Goal: Task Accomplishment & Management: Manage account settings

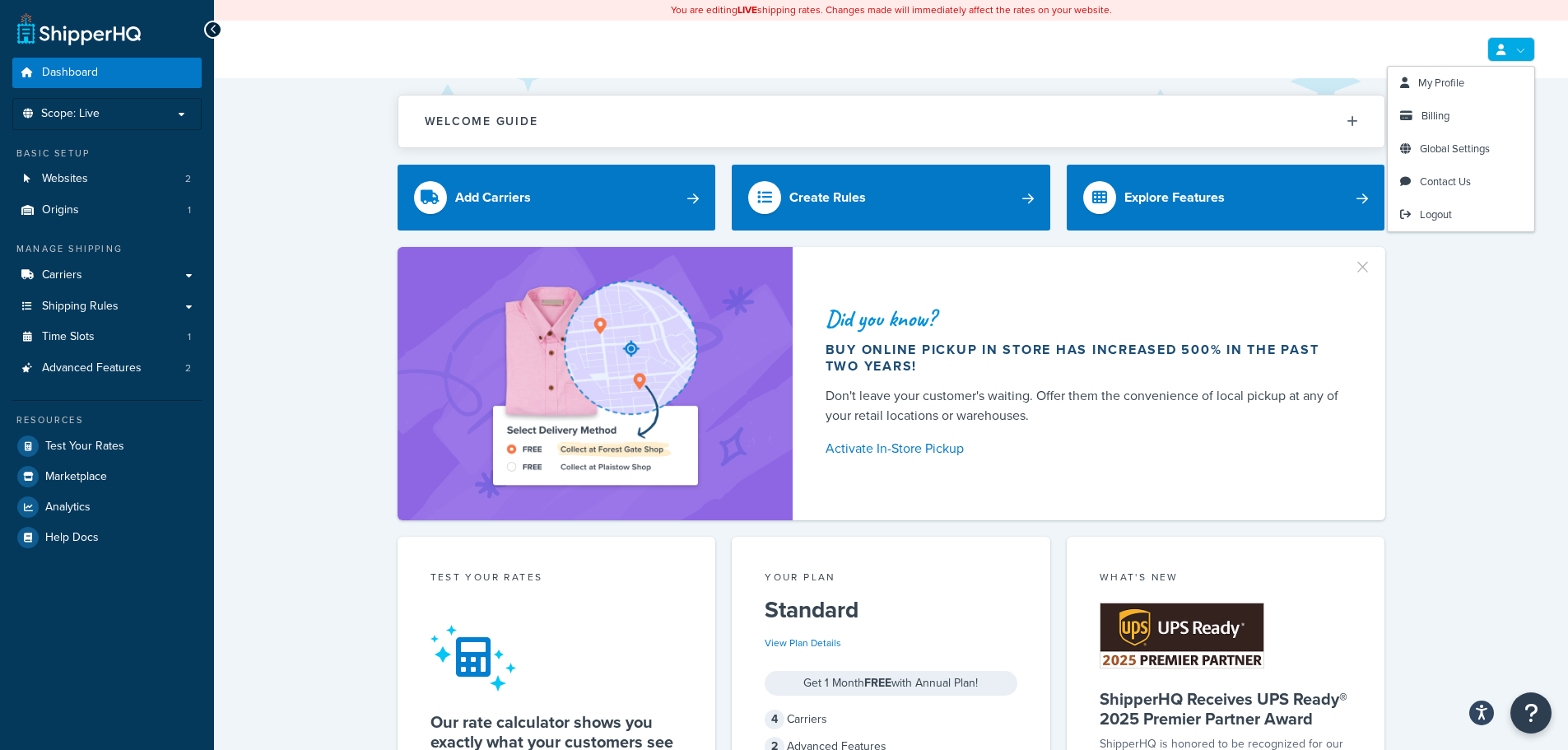
click at [1527, 50] on link at bounding box center [1511, 49] width 48 height 25
click at [1465, 112] on link "Billing" at bounding box center [1461, 116] width 147 height 33
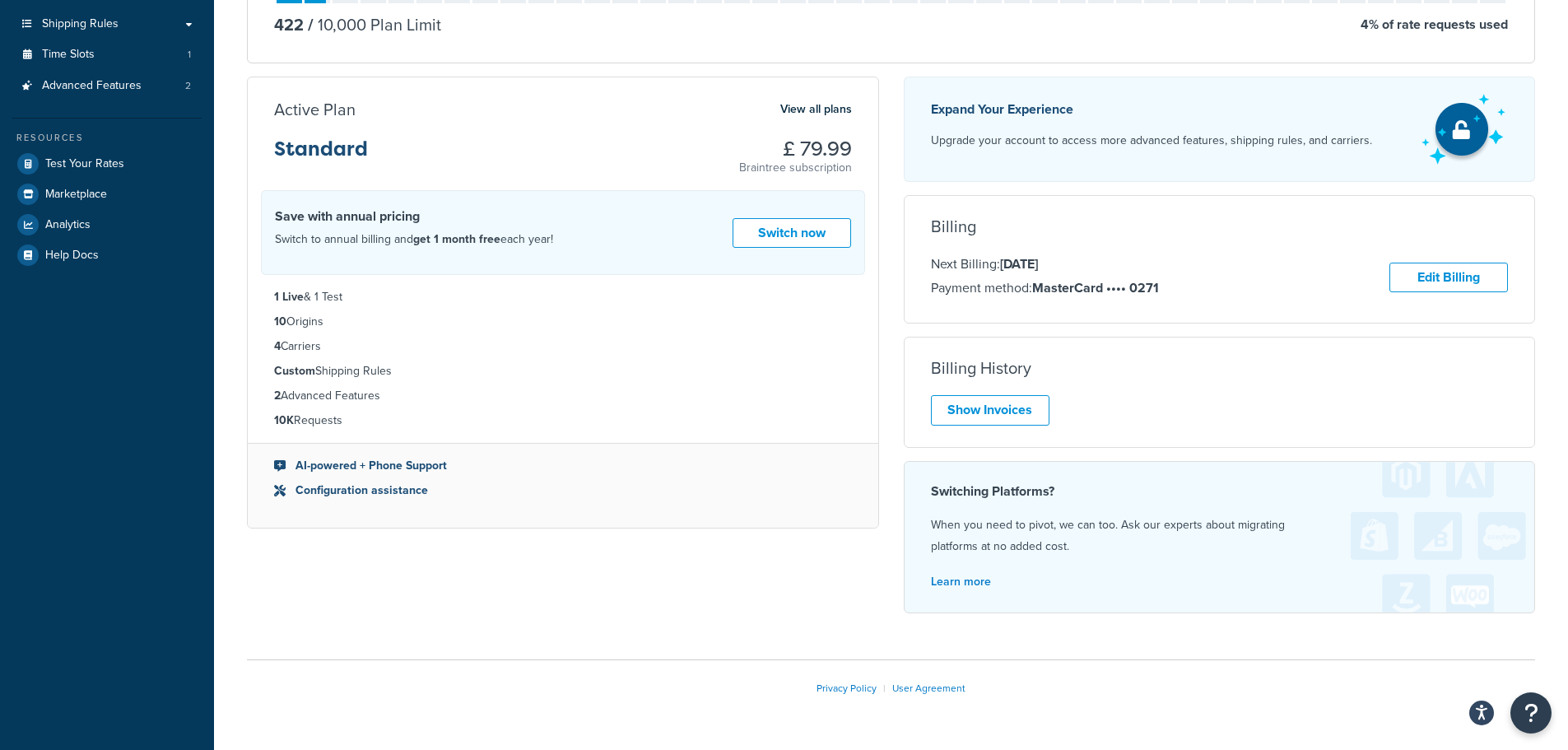
scroll to position [330, 0]
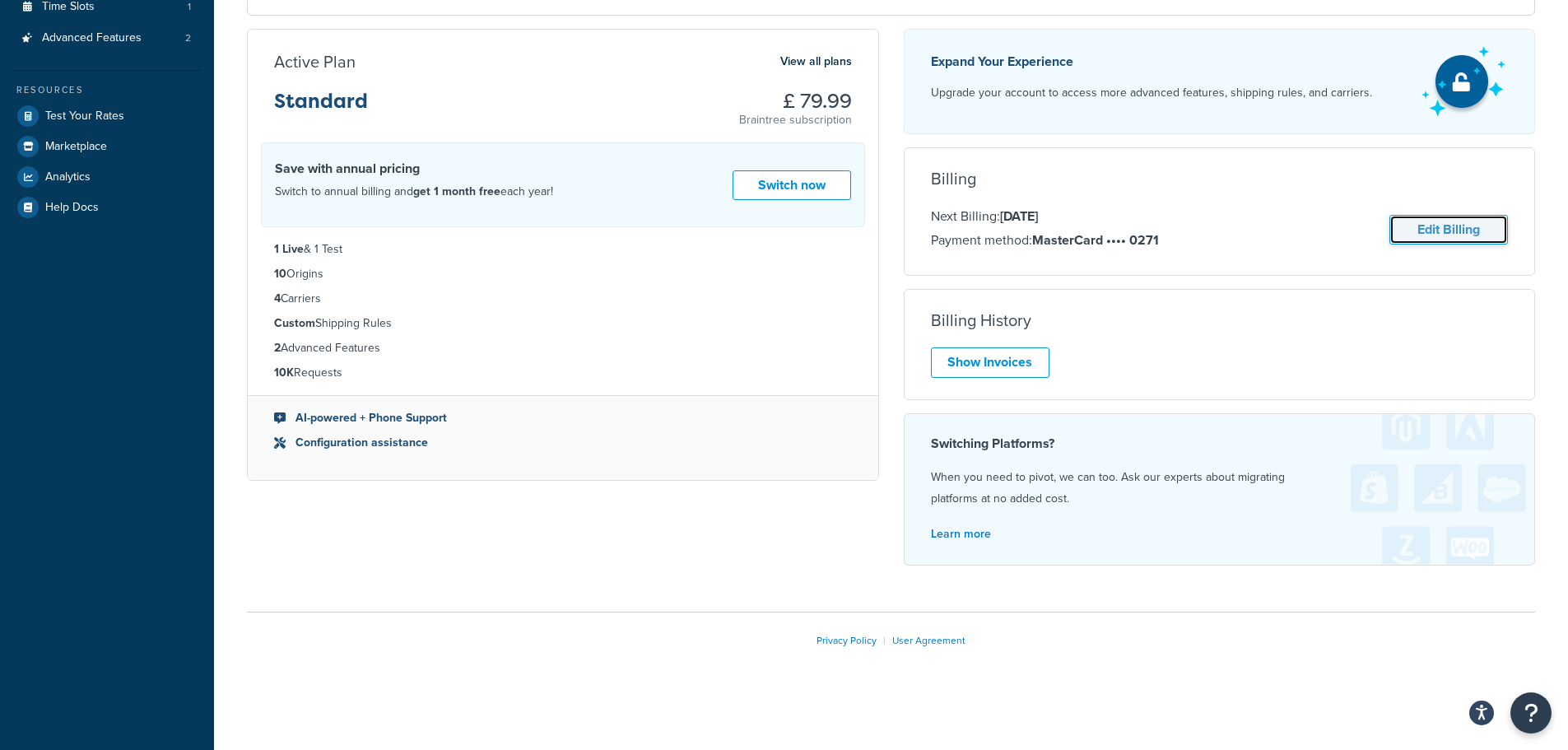
click at [1460, 227] on link "Edit Billing" at bounding box center [1449, 229] width 118 height 30
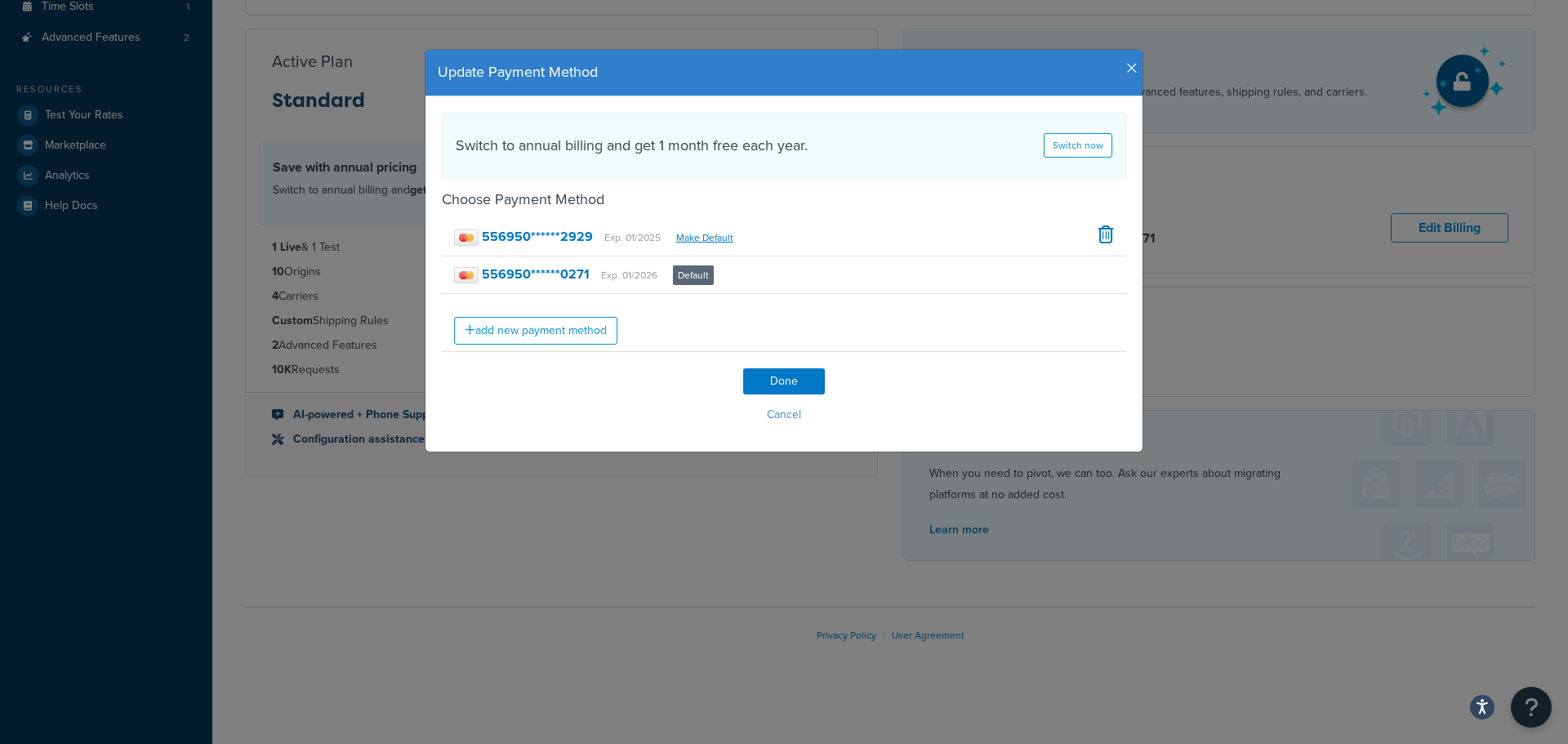
click at [1126, 64] on icon "button" at bounding box center [1131, 68] width 11 height 14
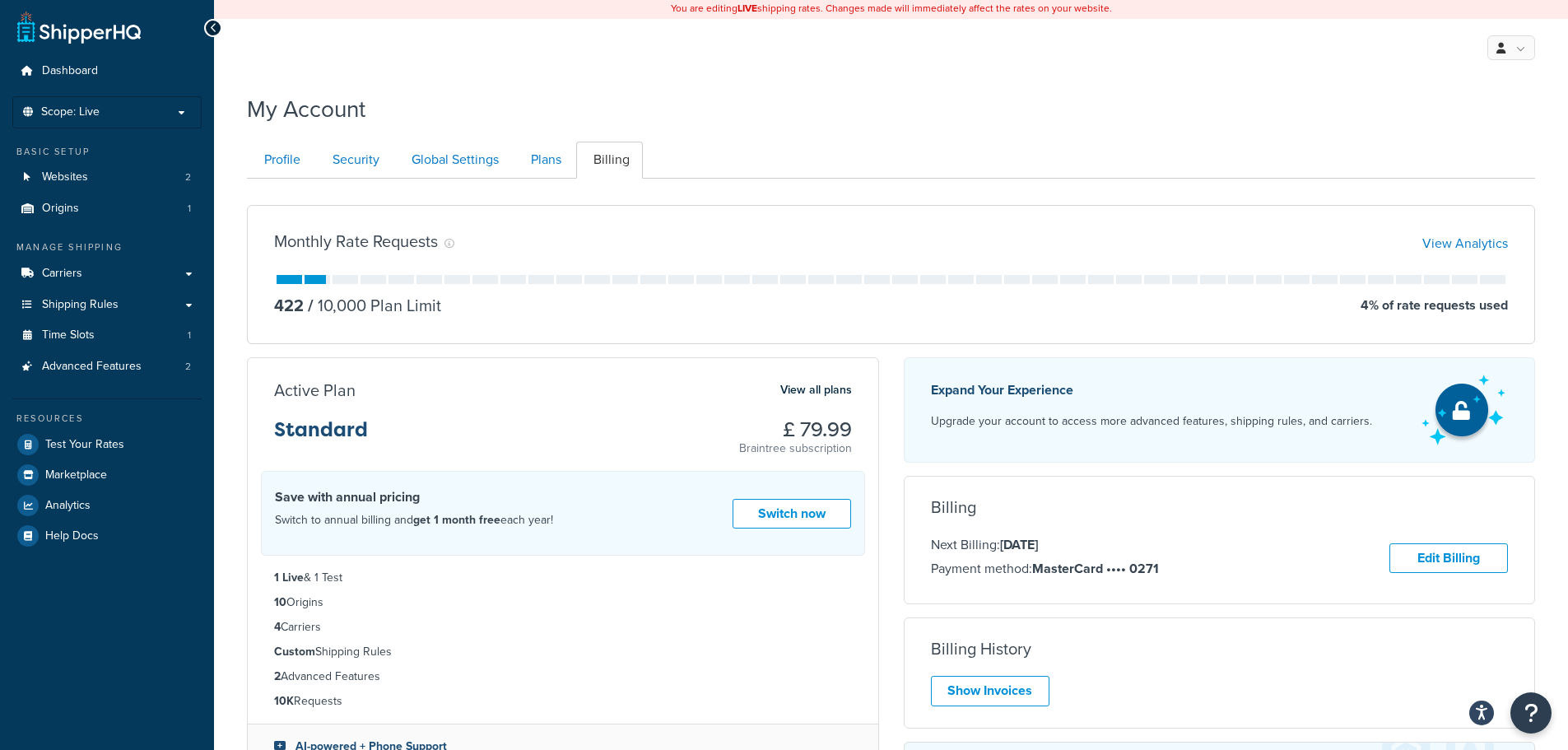
scroll to position [0, 0]
click at [567, 159] on link "Plans" at bounding box center [544, 161] width 61 height 37
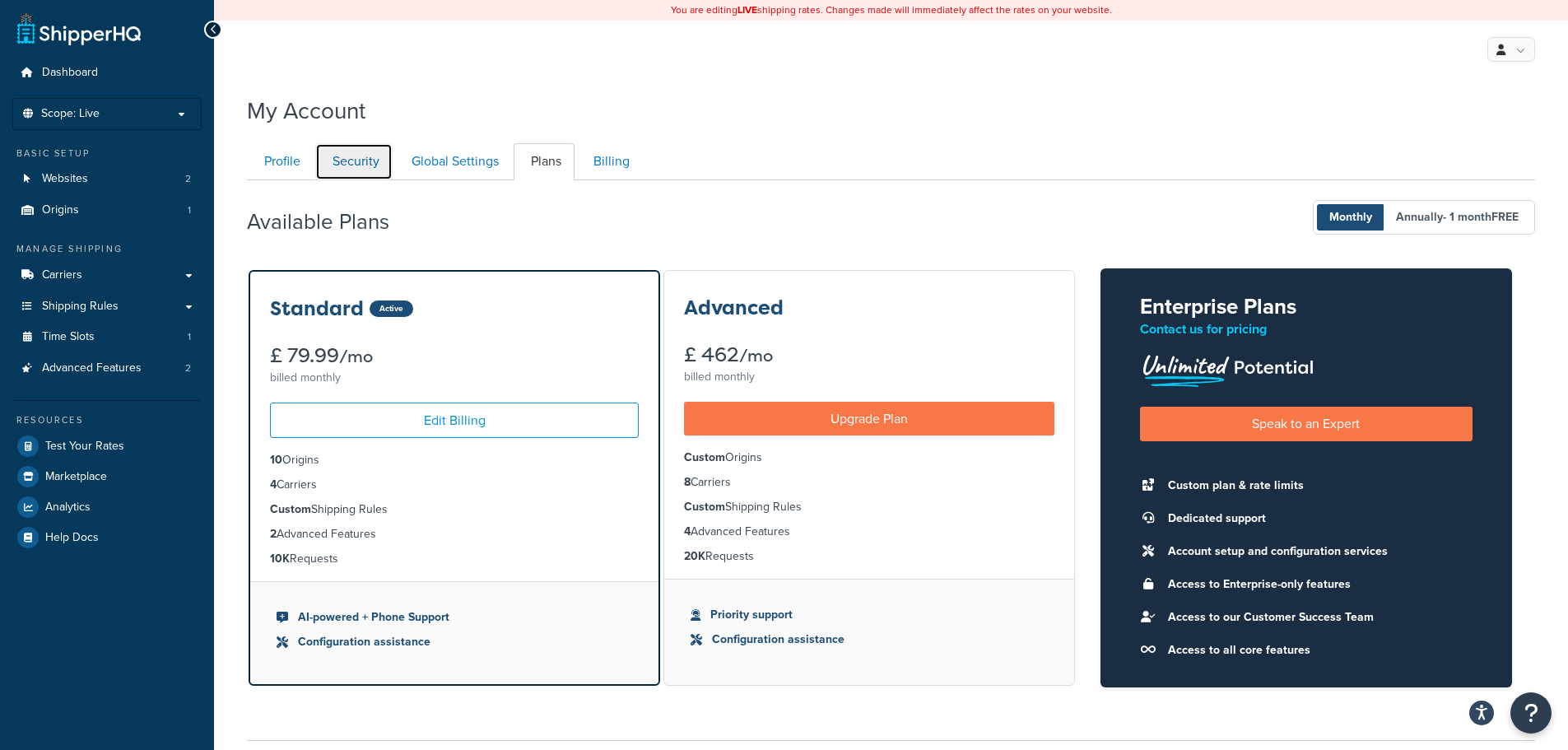
click at [343, 159] on link "Security" at bounding box center [353, 161] width 77 height 37
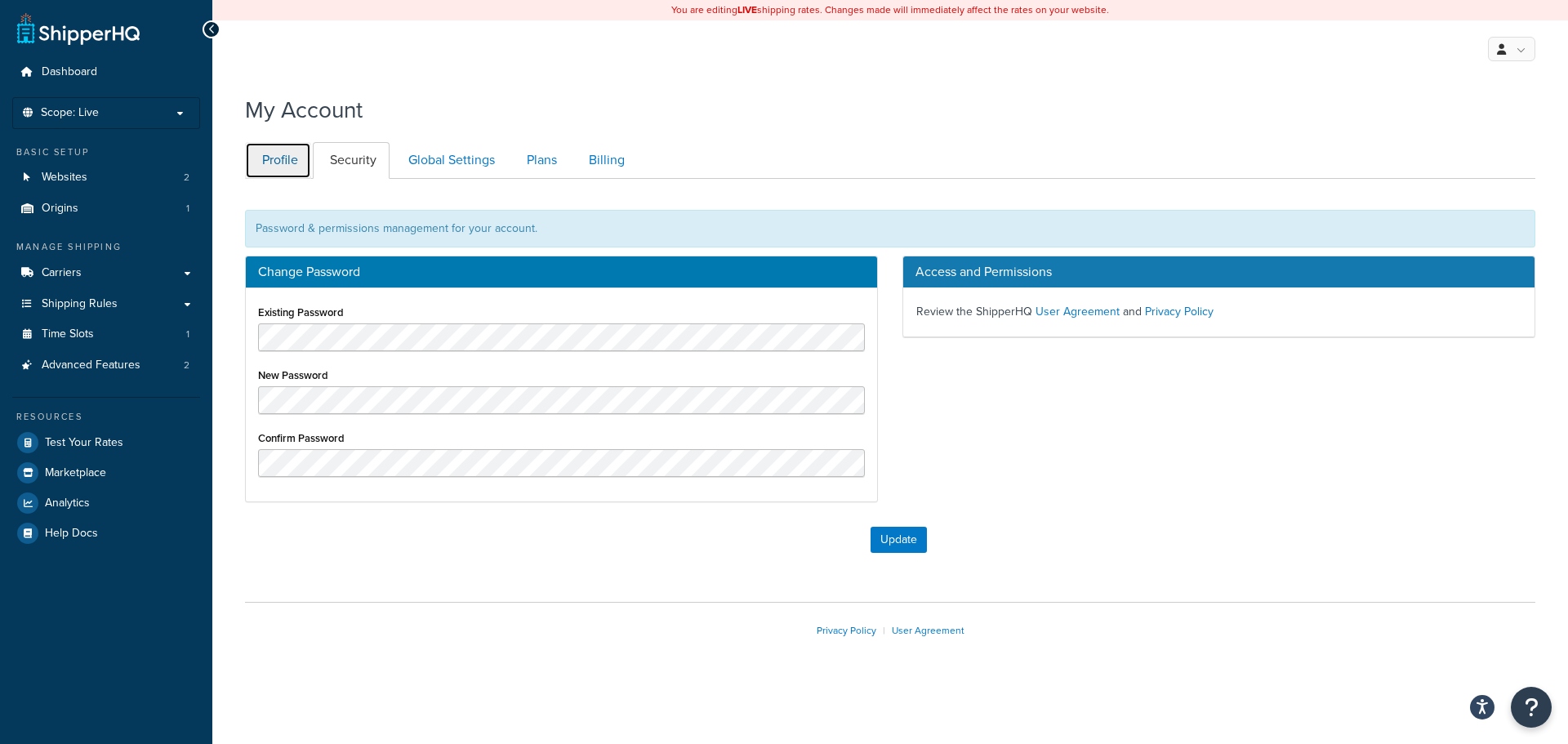
click at [299, 160] on link "Profile" at bounding box center [278, 160] width 66 height 37
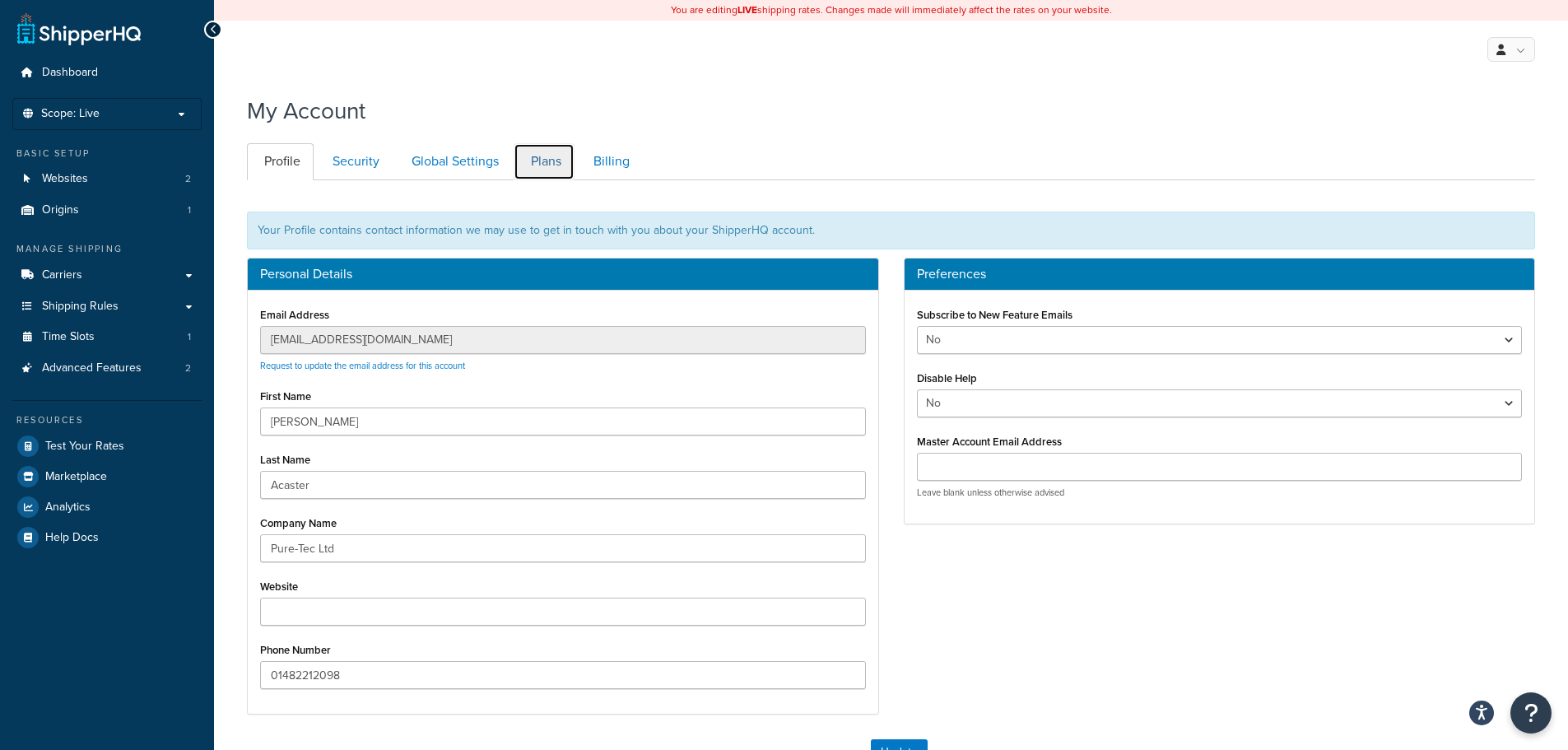
click at [531, 164] on link "Plans" at bounding box center [544, 161] width 61 height 37
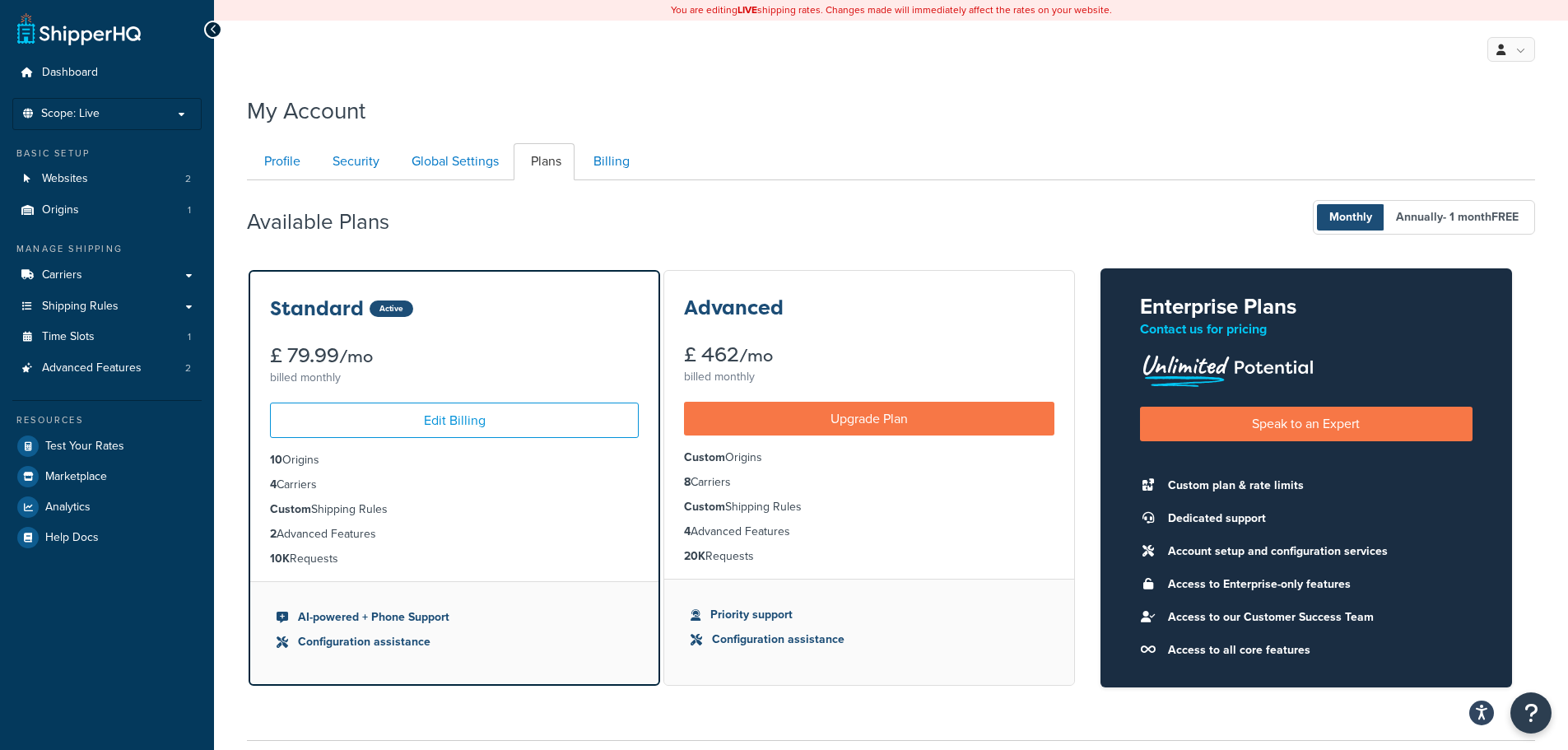
scroll to position [130, 0]
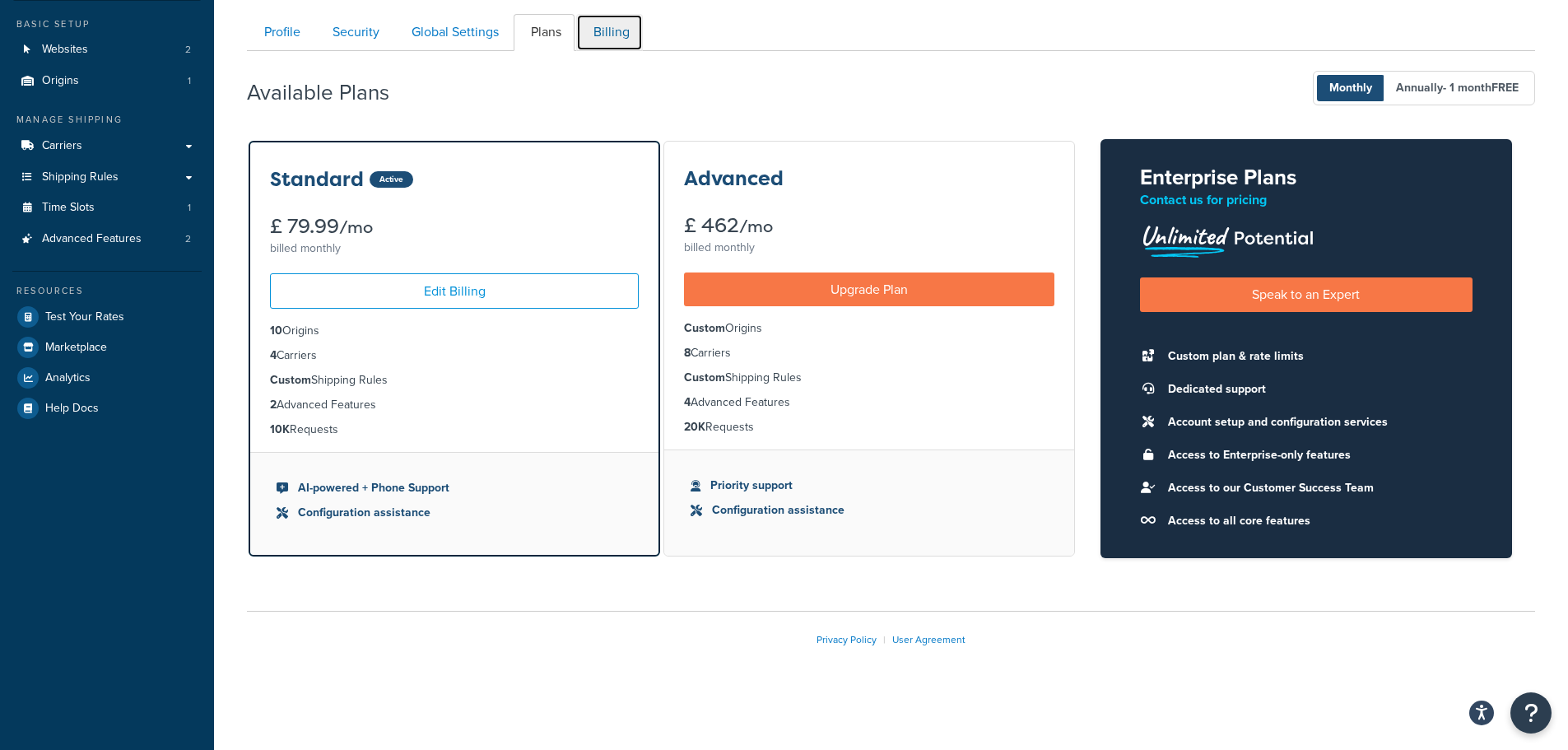
click at [625, 32] on link "Billing" at bounding box center [610, 32] width 67 height 37
